Goal: Task Accomplishment & Management: Manage account settings

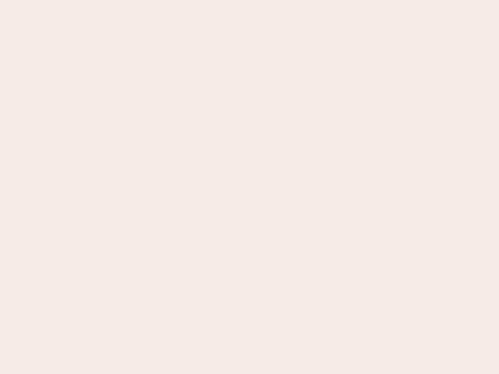
click at [250, 187] on nb-app "Almost there Thank you for registering for Newbook. Your account is under revie…" at bounding box center [249, 187] width 499 height 374
click at [250, 0] on nb-app "Almost there Thank you for registering for Newbook. Your account is under revie…" at bounding box center [249, 187] width 499 height 374
click at [267, 0] on nb-app "Almost there Thank you for registering for Newbook. Your account is under revie…" at bounding box center [249, 187] width 499 height 374
click at [250, 187] on nb-app "Almost there Thank you for registering for Newbook. Your account is under revie…" at bounding box center [249, 187] width 499 height 374
click at [250, 0] on nb-app "Almost there Thank you for registering for Newbook. Your account is under revie…" at bounding box center [249, 187] width 499 height 374
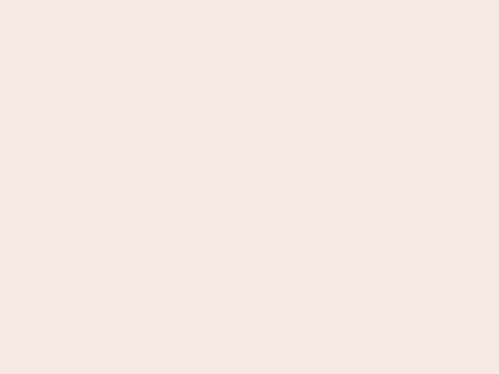
click at [174, 0] on nb-app "Almost there Thank you for registering for Newbook. Your account is under revie…" at bounding box center [249, 187] width 499 height 374
click at [250, 187] on nb-app "Almost there Thank you for registering for Newbook. Your account is under revie…" at bounding box center [249, 187] width 499 height 374
click at [250, 0] on nb-app "Almost there Thank you for registering for Newbook. Your account is under revie…" at bounding box center [249, 187] width 499 height 374
click at [174, 0] on nb-app "Almost there Thank you for registering for Newbook. Your account is under revie…" at bounding box center [249, 187] width 499 height 374
click at [250, 187] on nb-app "Almost there Thank you for registering for Newbook. Your account is under revie…" at bounding box center [249, 187] width 499 height 374
